Goal: Navigation & Orientation: Find specific page/section

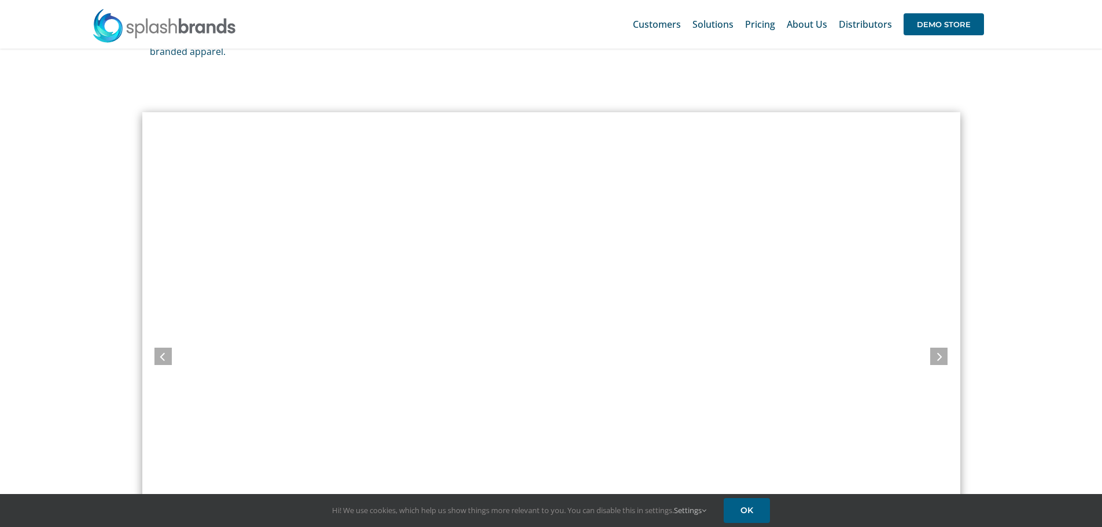
scroll to position [752, 0]
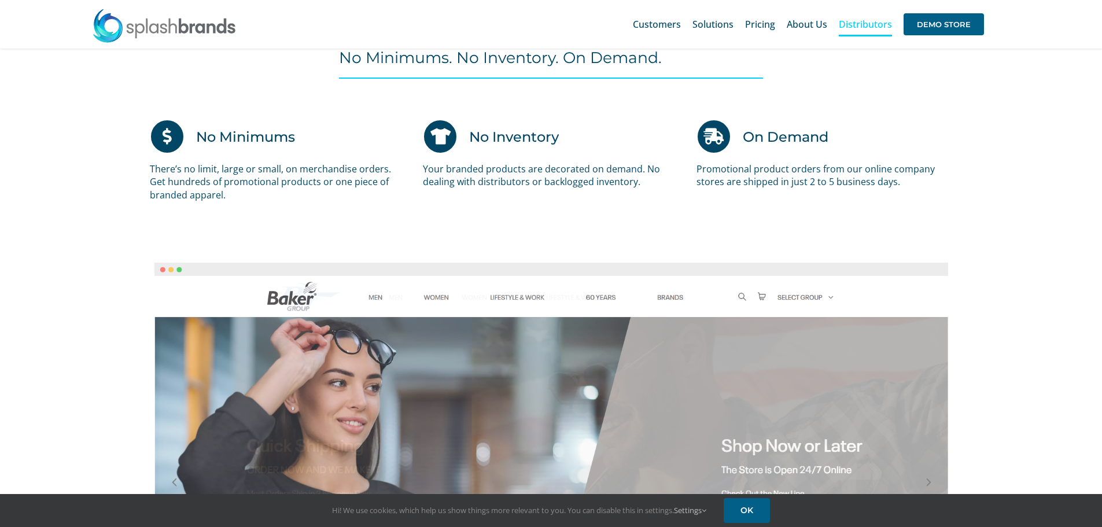
click at [862, 25] on span "Distributors" at bounding box center [865, 24] width 53 height 9
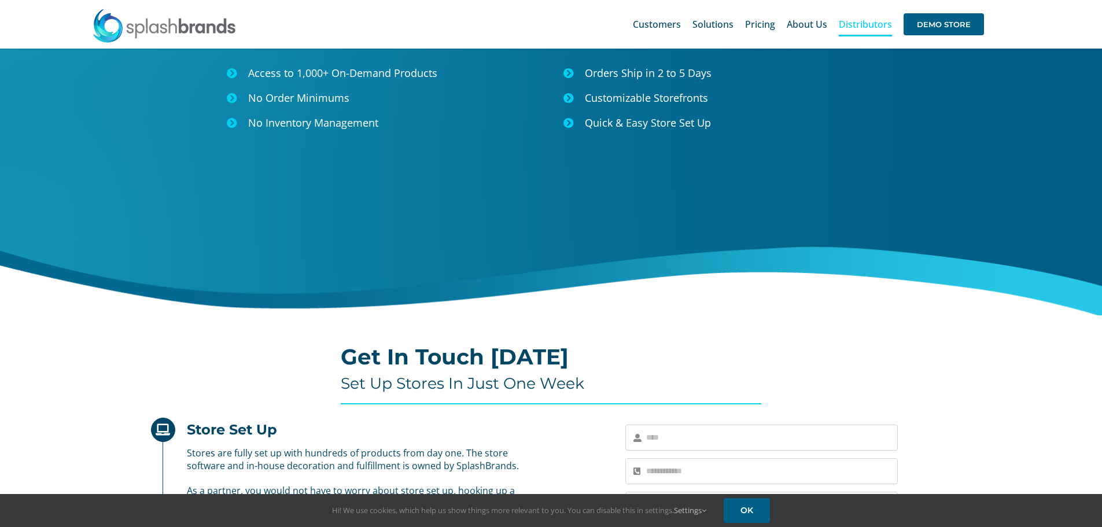
scroll to position [23, 0]
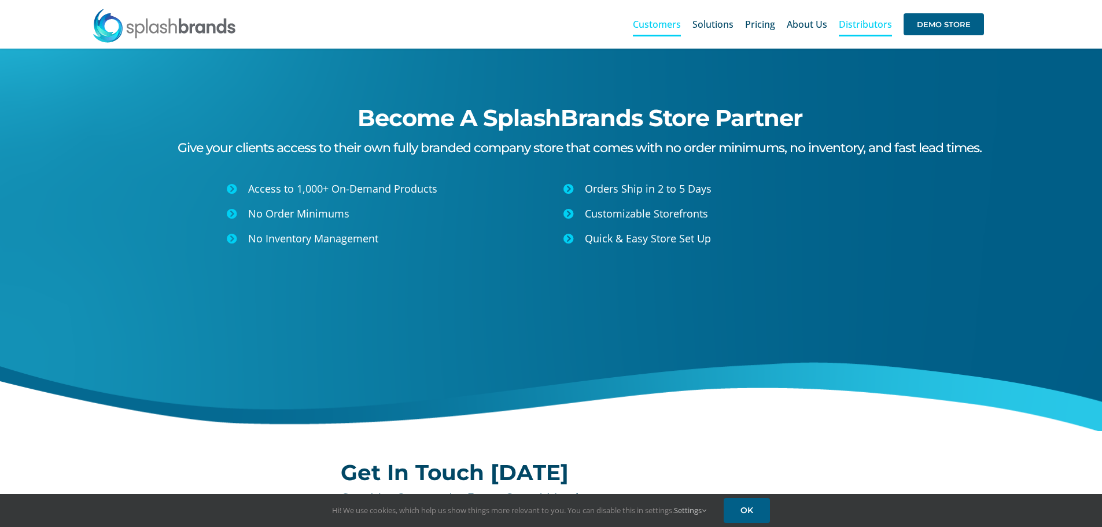
click at [672, 24] on span "Customers" at bounding box center [657, 24] width 48 height 9
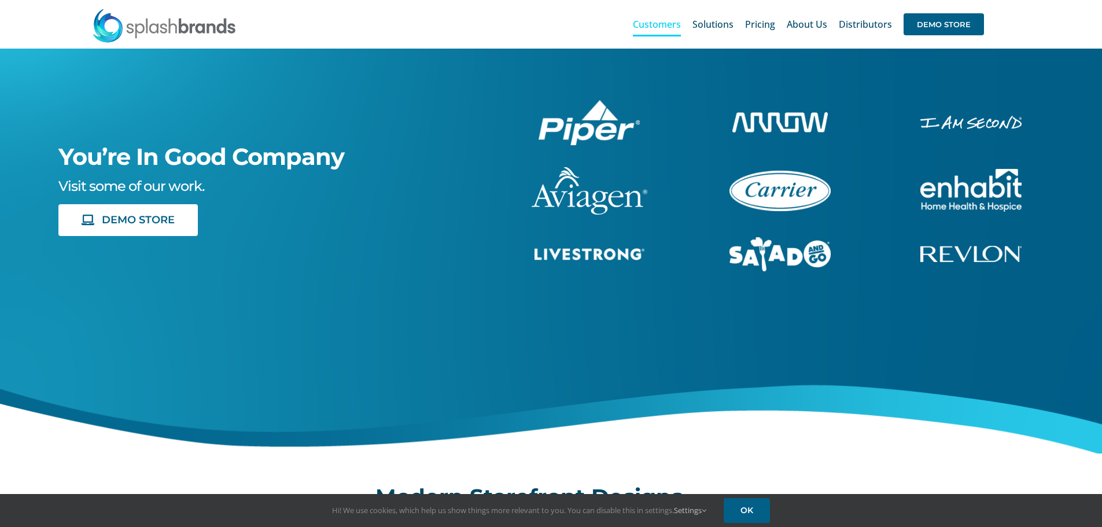
click at [628, 258] on img "livestrong-5E-website" at bounding box center [590, 254] width 110 height 12
click at [823, 116] on img "arrow-white" at bounding box center [779, 122] width 95 height 20
